Goal: Contribute content

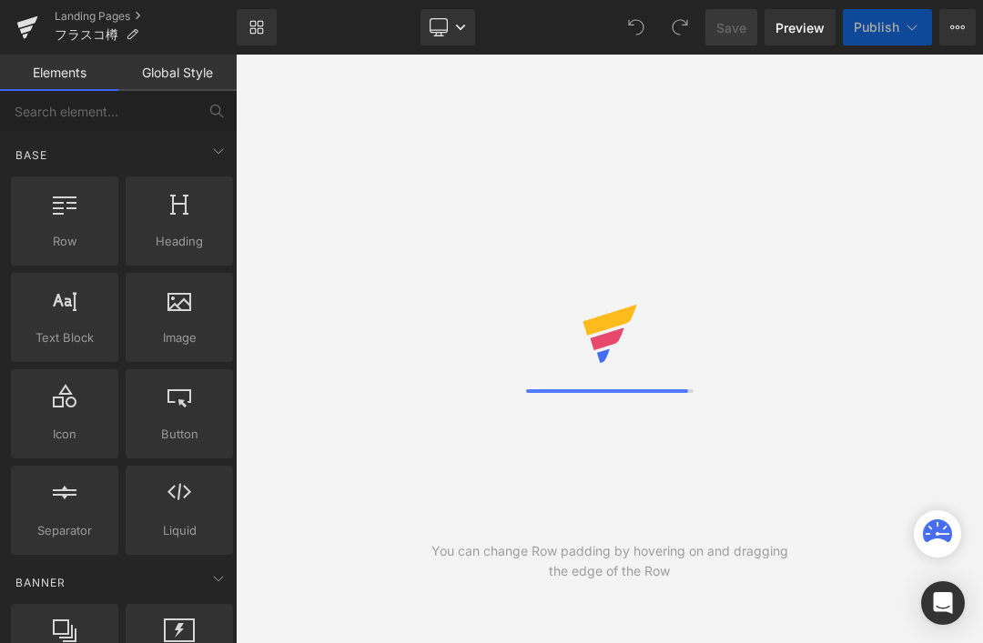
click at [109, 18] on link "Landing Pages" at bounding box center [146, 16] width 182 height 15
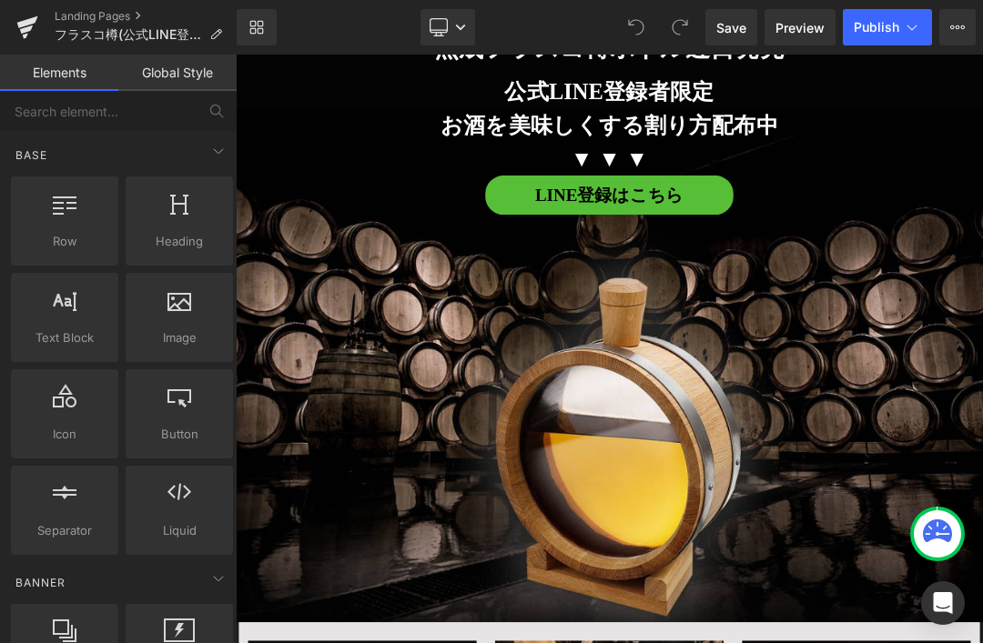
scroll to position [11510, 0]
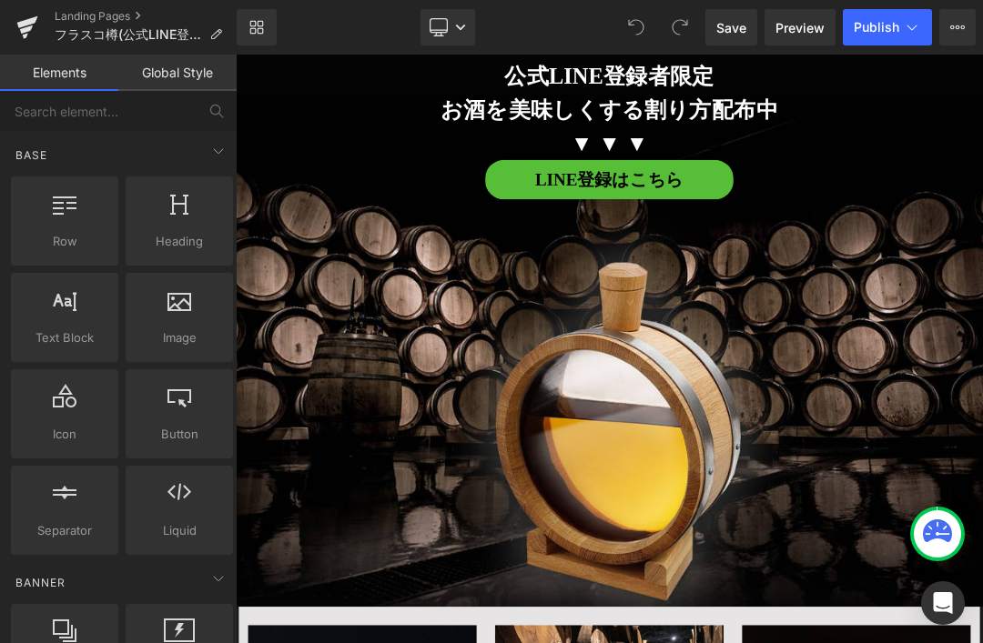
click at [944, 508] on div at bounding box center [786, 407] width 1101 height 923
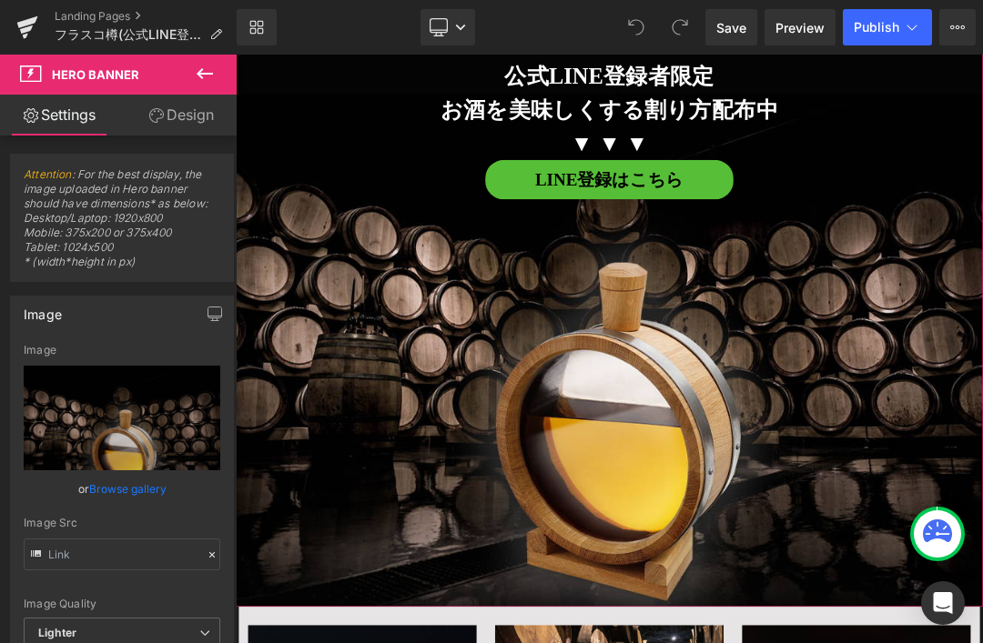
click at [0, 0] on icon "Replace Image" at bounding box center [0, 0] width 0 height 0
type input "C:\fakepath\taruflask_1a.jpg"
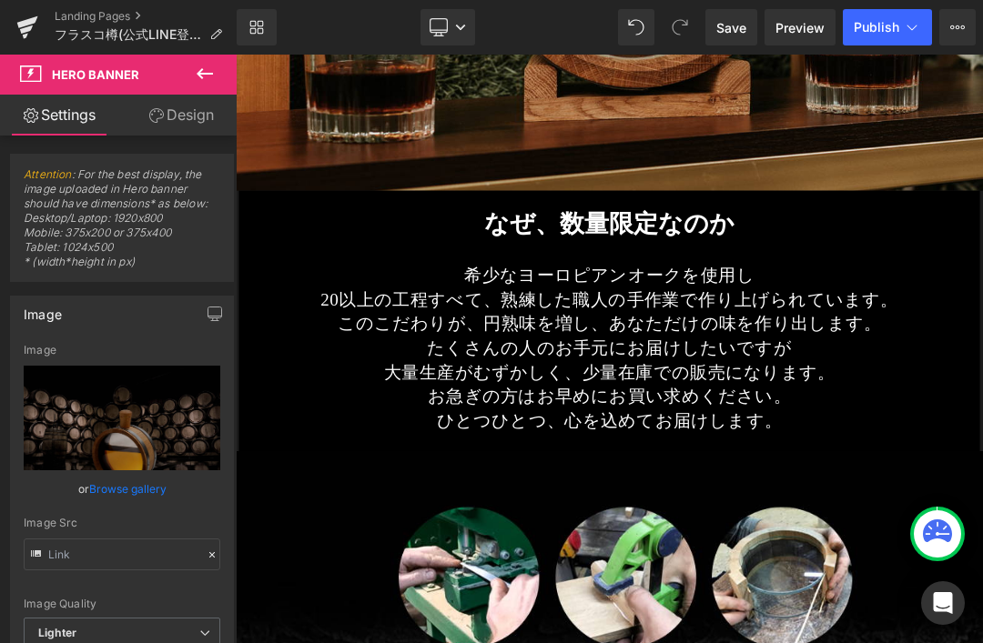
scroll to position [14621, 0]
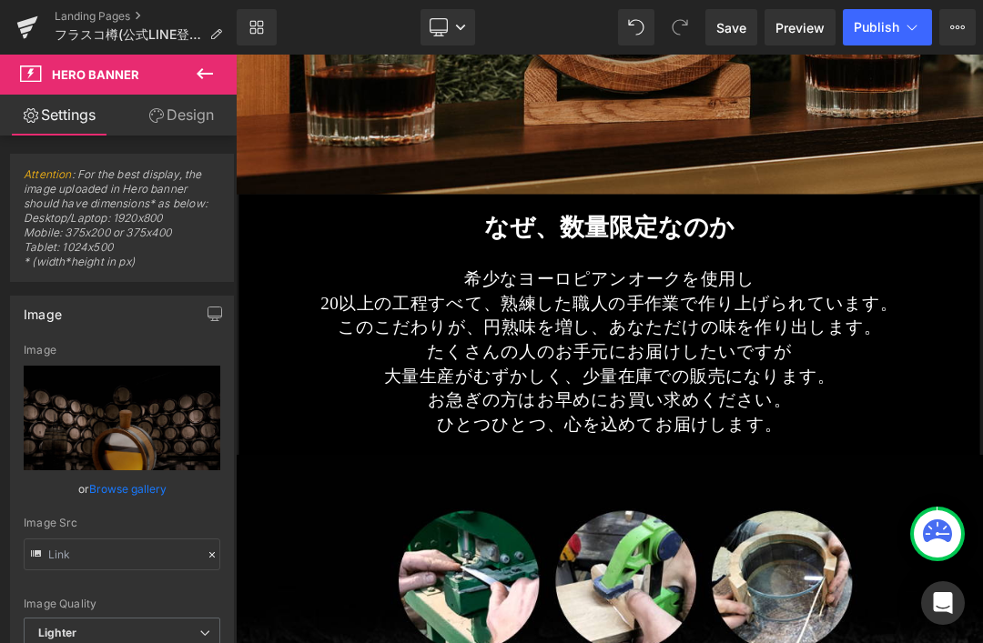
click at [980, 511] on p "大量生産がむずかしく、少量在庫での販売になります。" at bounding box center [786, 528] width 1010 height 35
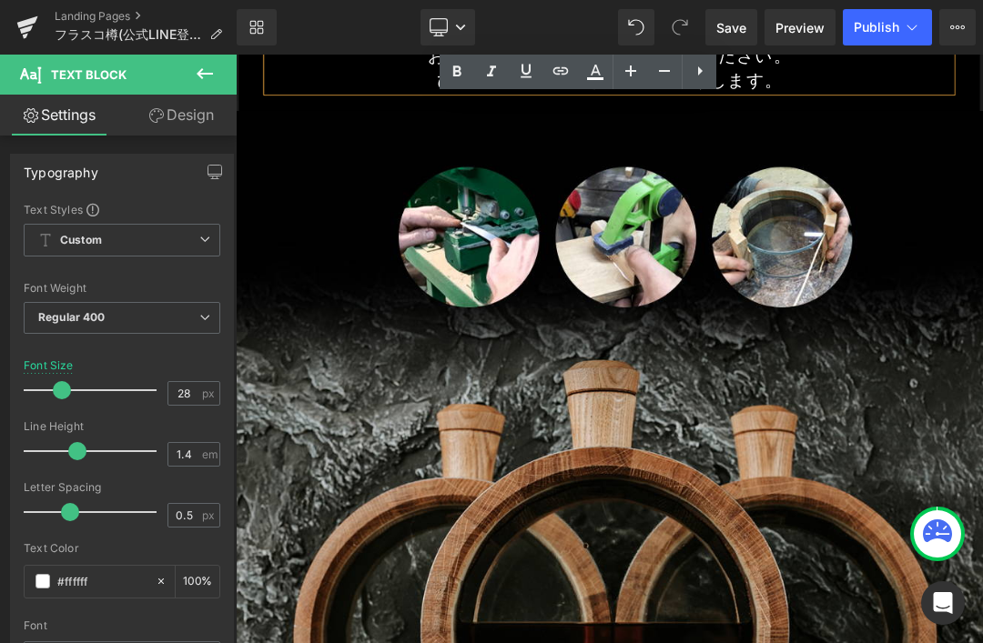
scroll to position [15138, 0]
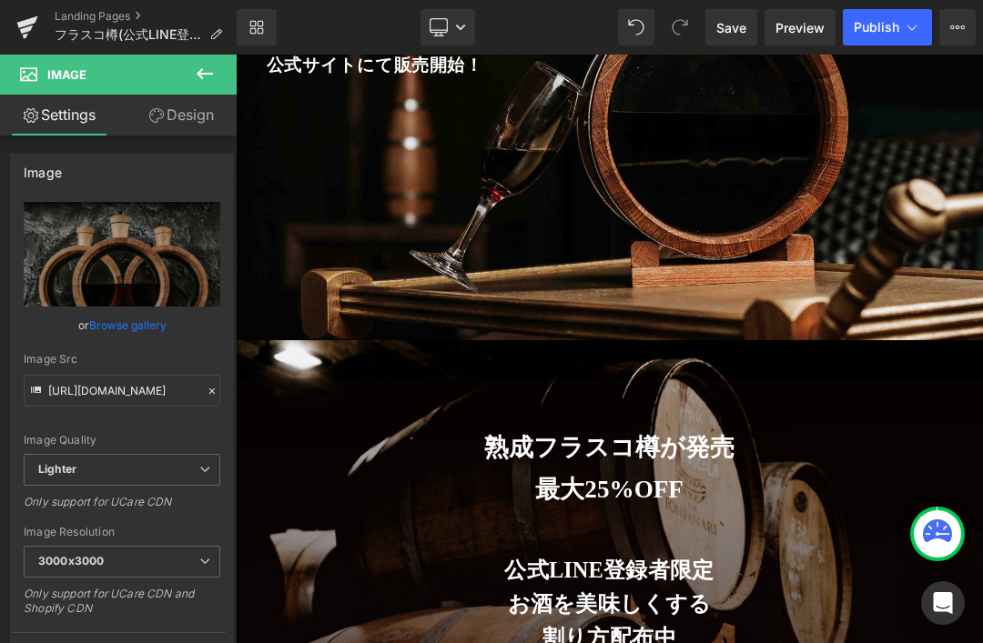
scroll to position [402, 0]
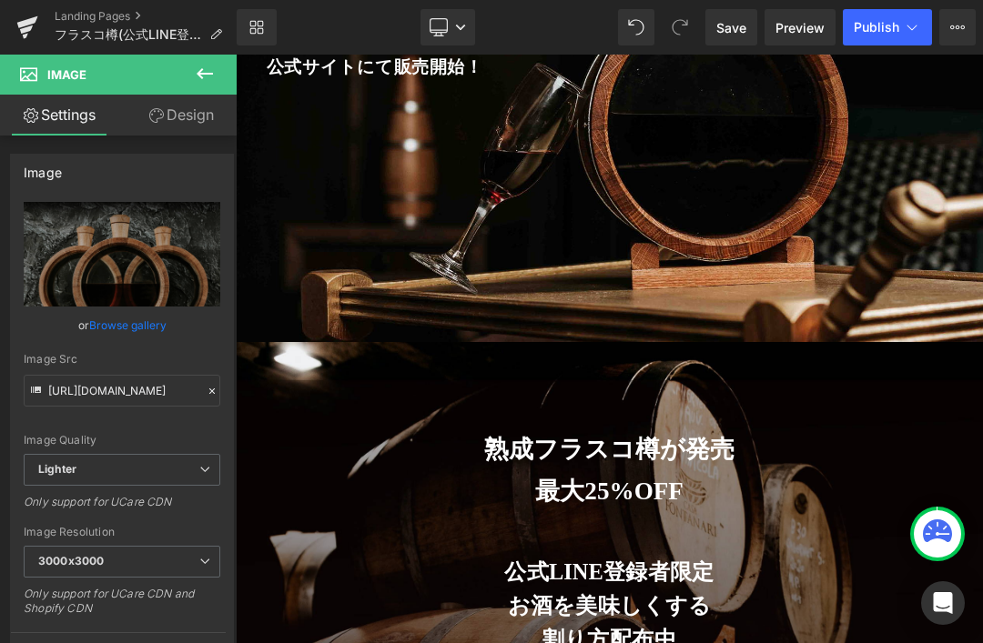
click at [738, 25] on span "Save" at bounding box center [731, 27] width 30 height 19
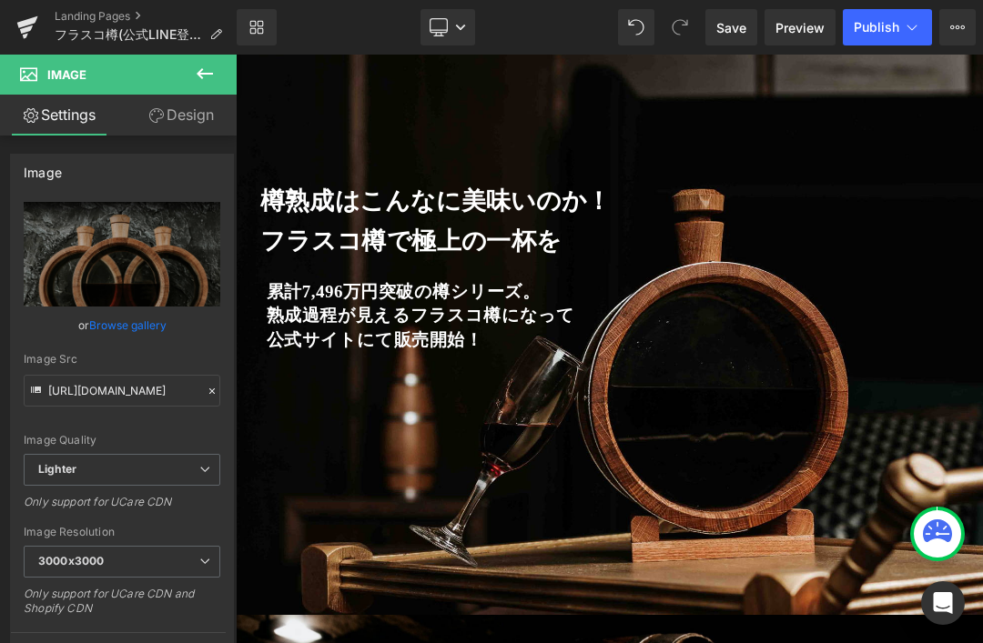
scroll to position [0, 0]
click at [733, 27] on span "Save" at bounding box center [731, 27] width 30 height 19
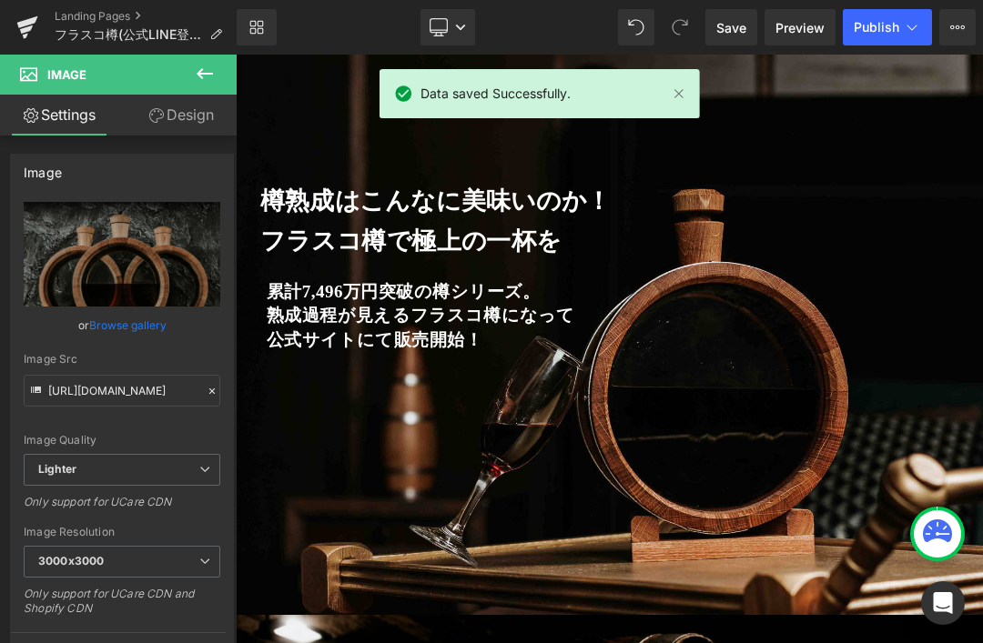
click at [670, 102] on link at bounding box center [679, 94] width 20 height 20
